Goal: Information Seeking & Learning: Learn about a topic

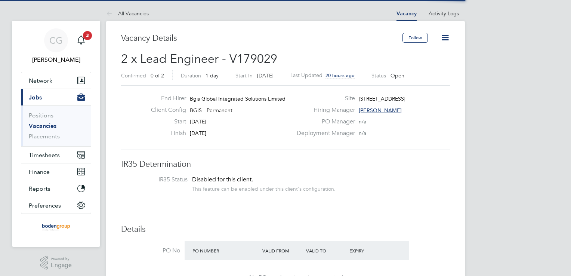
scroll to position [22, 52]
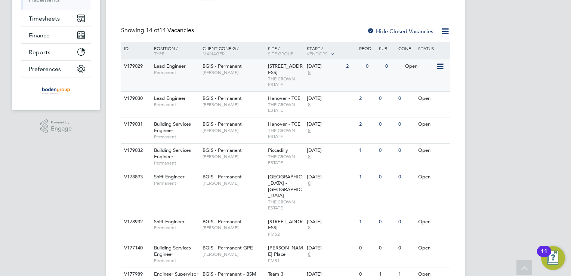
scroll to position [150, 0]
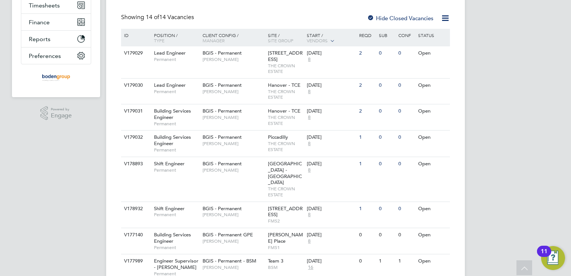
drag, startPoint x: 233, startPoint y: 130, endPoint x: 98, endPoint y: 134, distance: 135.0
click at [92, 135] on div "CG Connor Gwilliam Notifications 3 Applications: Network Team Members Businesse…" at bounding box center [285, 185] width 571 height 671
click at [181, 123] on div "Building Services Engineer Permanent" at bounding box center [174, 117] width 52 height 26
click at [191, 153] on span "Permanent" at bounding box center [176, 150] width 45 height 6
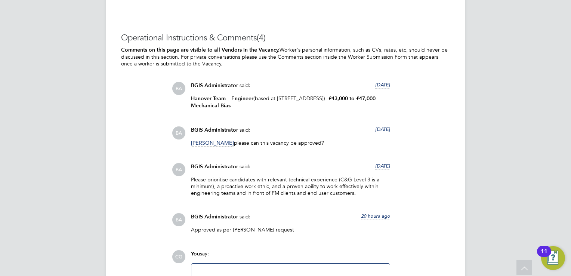
scroll to position [1271, 0]
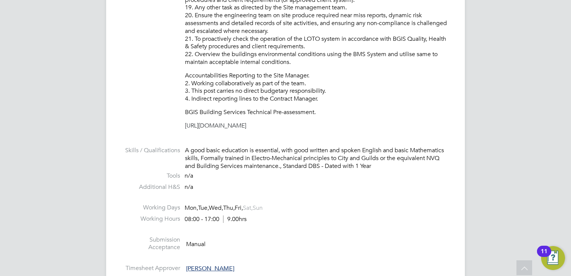
scroll to position [571, 0]
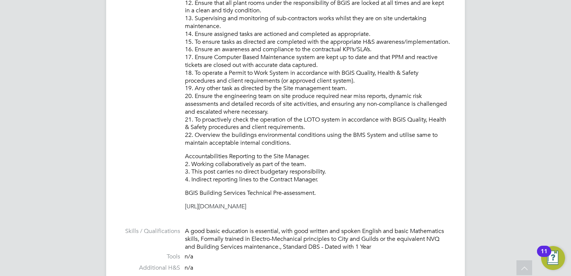
drag, startPoint x: 336, startPoint y: 205, endPoint x: 182, endPoint y: 208, distance: 154.5
copy link "[URL][DOMAIN_NAME]"
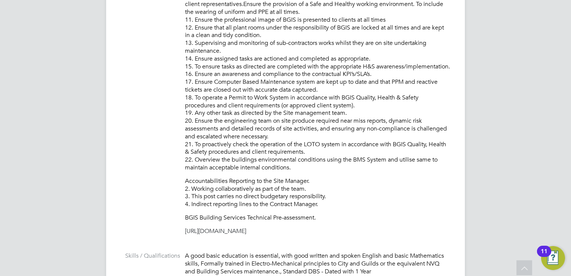
scroll to position [534, 0]
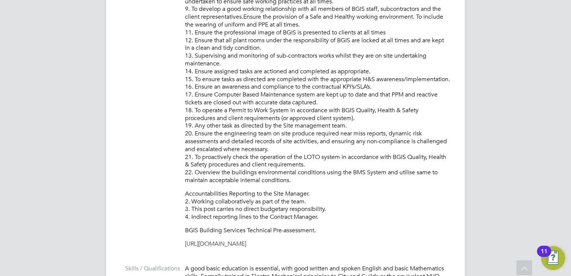
copy link "[URL][DOMAIN_NAME]"
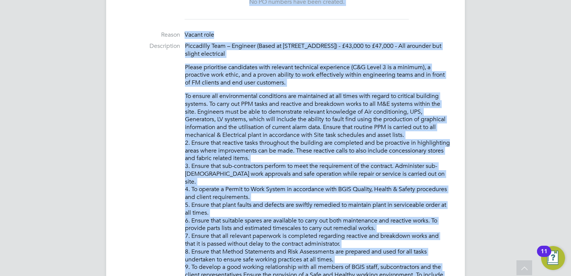
scroll to position [220, 0]
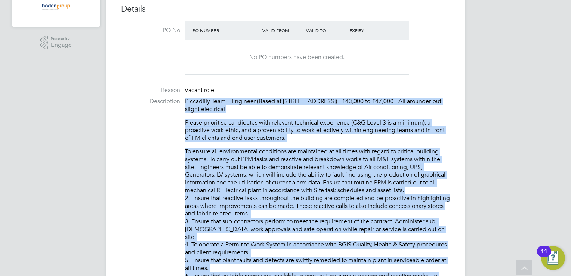
drag, startPoint x: 328, startPoint y: 228, endPoint x: 187, endPoint y: 102, distance: 189.1
copy div "Piccadilly Team – Engineer (Based at 1 Vine Street, London W1J 0AH) - £43,000 t…"
click at [421, 135] on p "Please prioritise candidates with relevant technical experience (C&G Level 3 is…" at bounding box center [317, 130] width 265 height 23
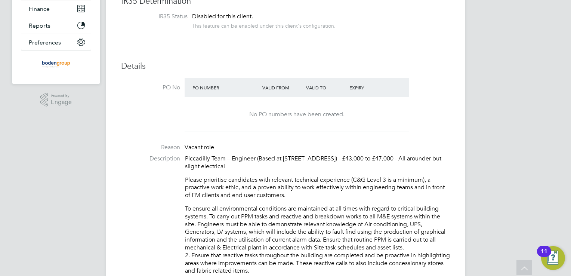
scroll to position [71, 0]
